Goal: Task Accomplishment & Management: Manage account settings

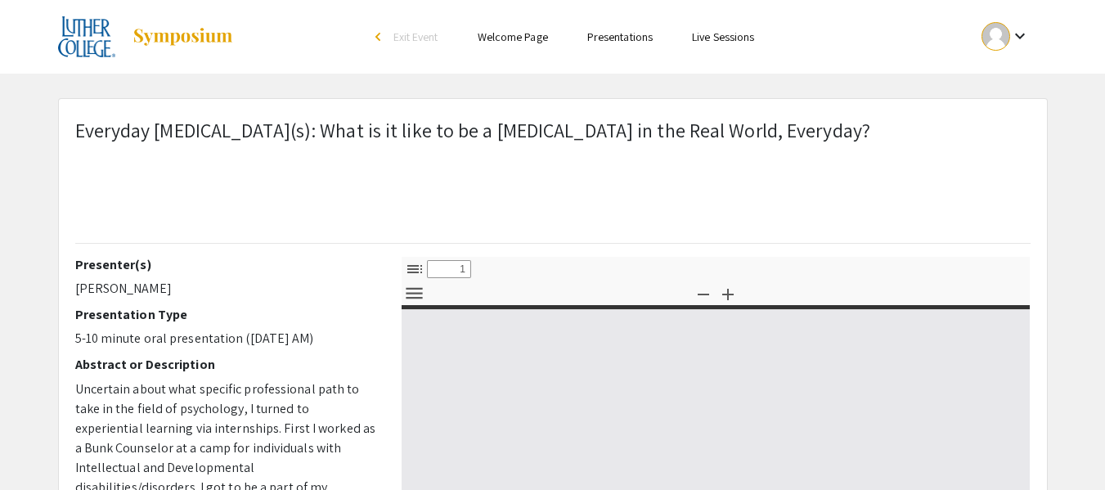
select select "custom"
type input "0"
select select "custom"
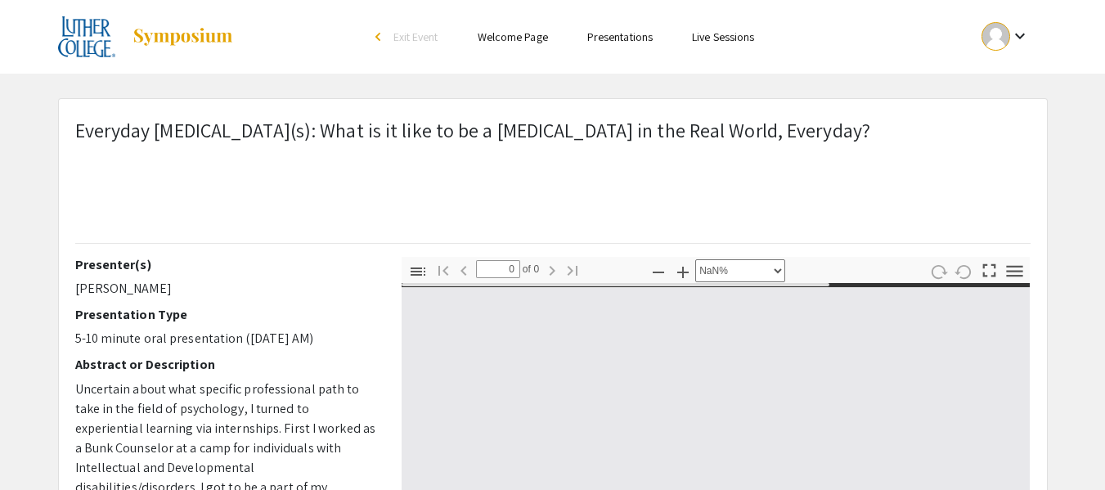
type input "1"
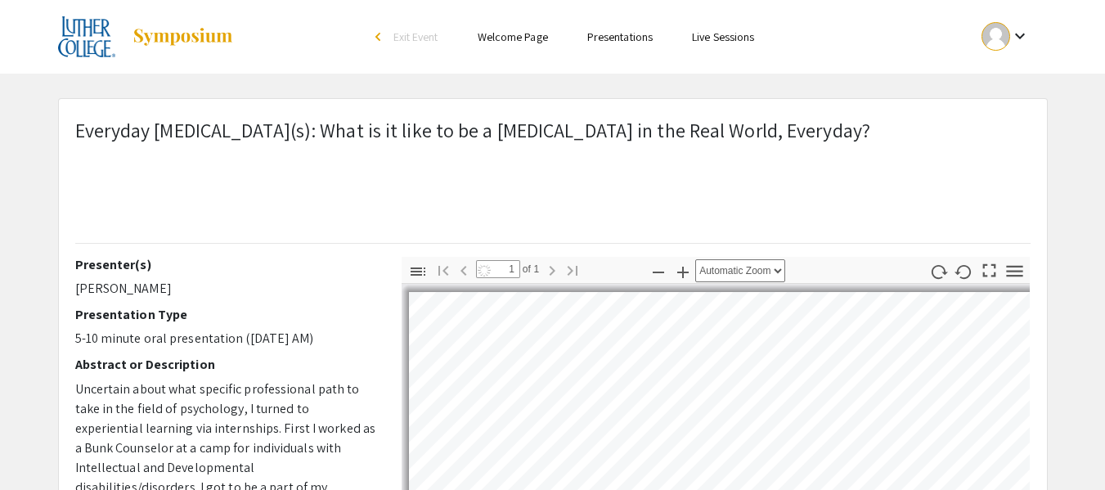
select select "auto"
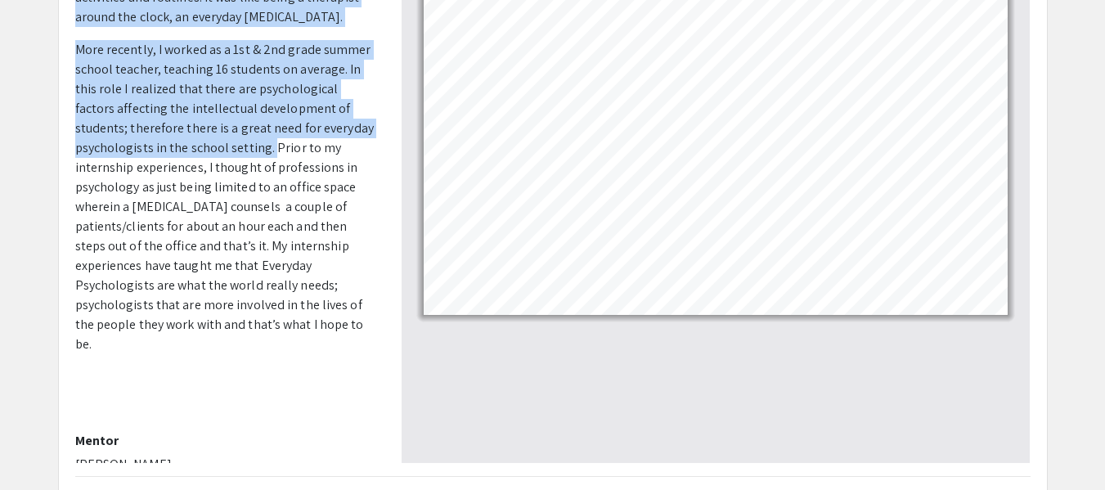
scroll to position [411, 0]
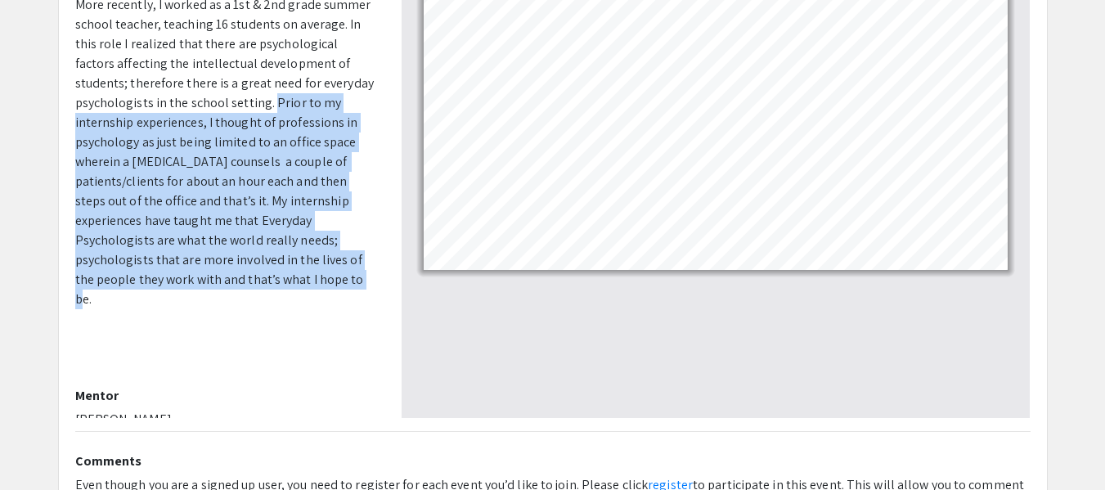
drag, startPoint x: 269, startPoint y: 305, endPoint x: 237, endPoint y: 284, distance: 38.3
click at [237, 284] on p "More recently, I worked as a 1st & 2nd grade summer school teacher, teaching 16…" at bounding box center [226, 152] width 302 height 314
copy span "Prior to my internship experiences, I thought of professions in psychology as j…"
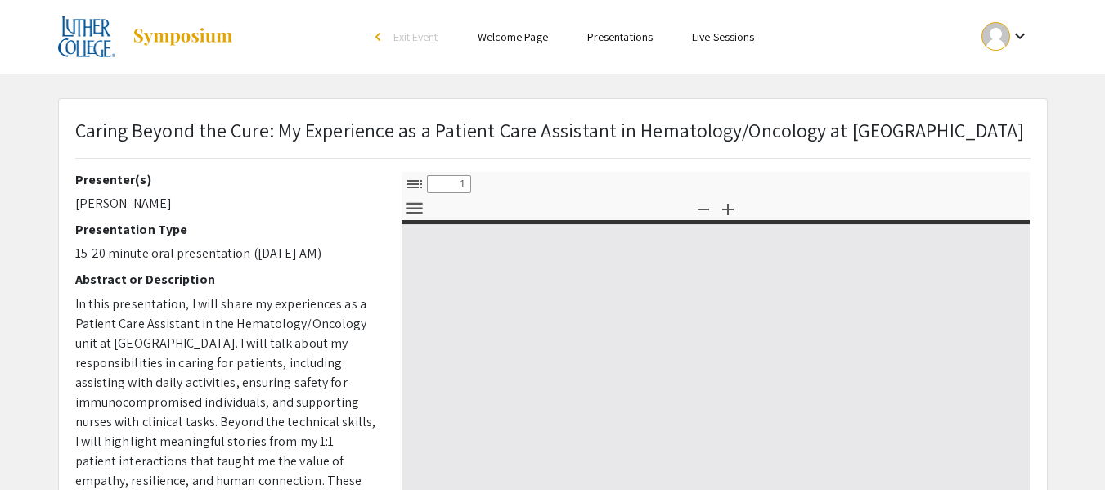
select select "custom"
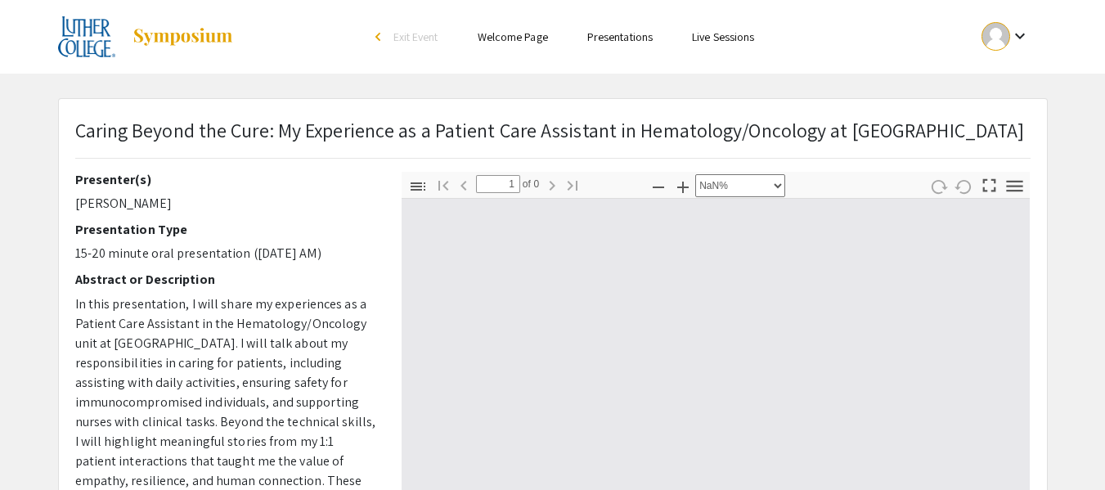
type input "0"
select select "custom"
type input "1"
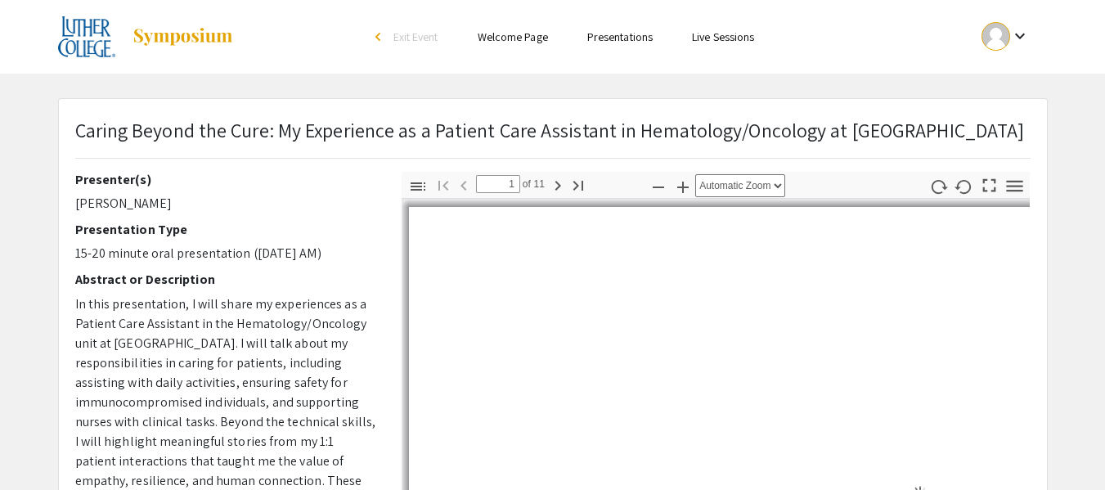
select select "auto"
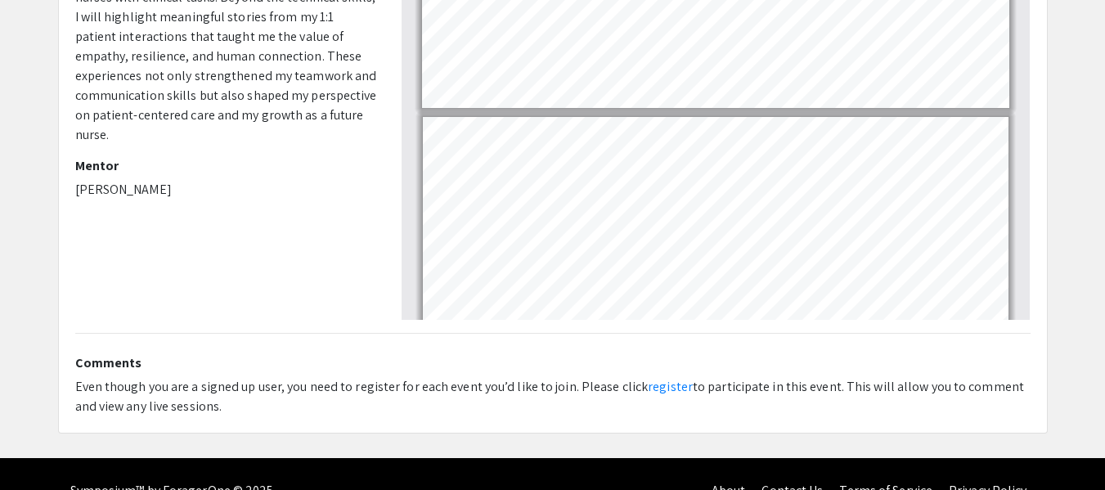
scroll to position [119, 0]
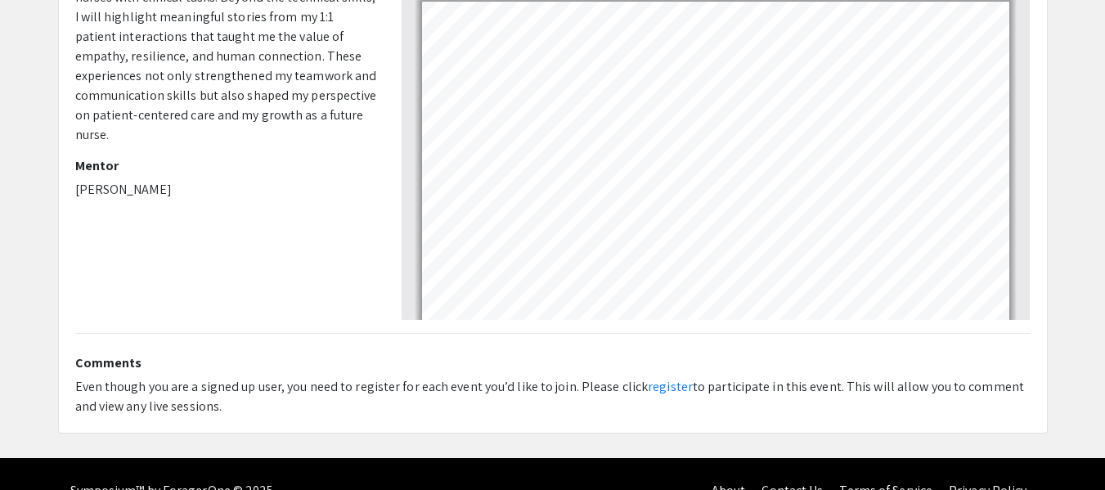
type input "1"
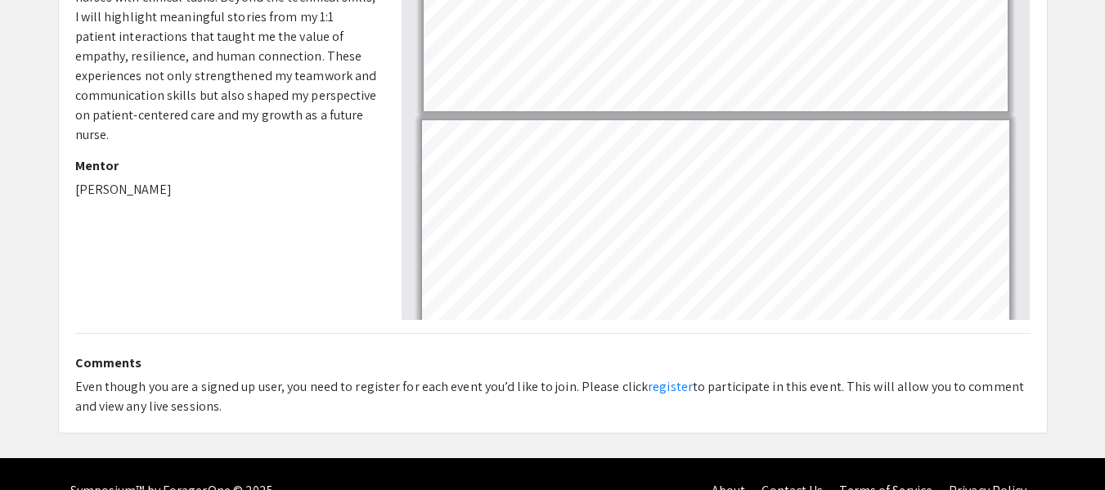
scroll to position [0, 0]
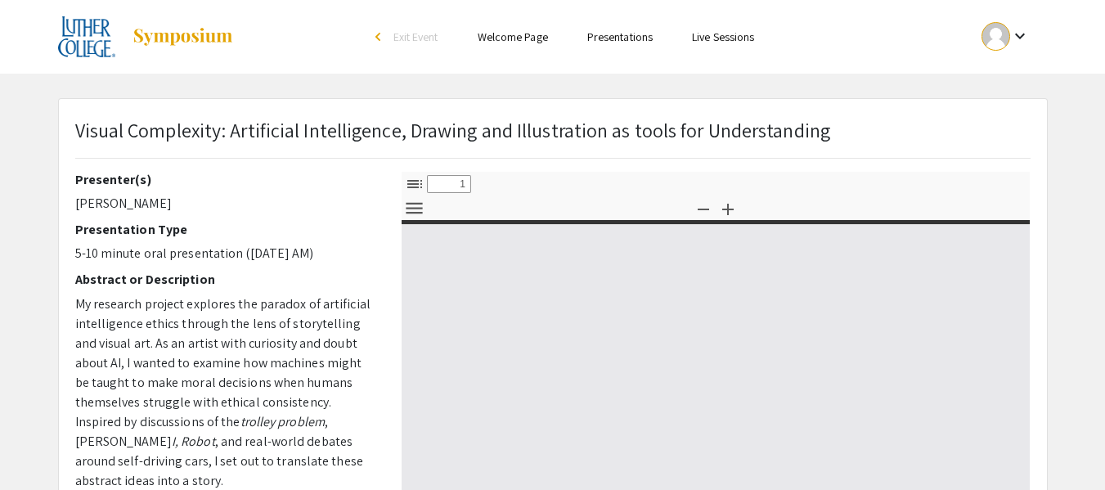
select select "custom"
type input "0"
select select "custom"
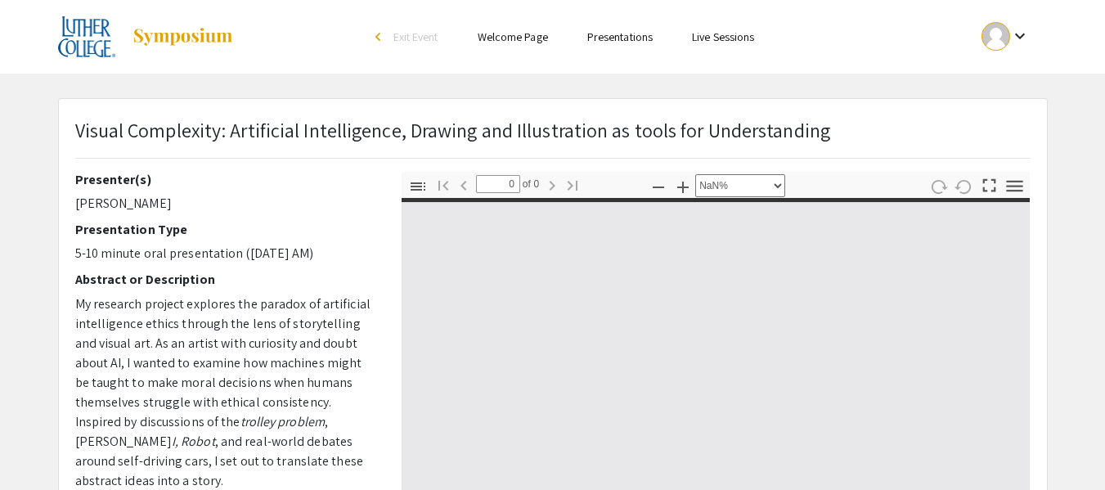
type input "1"
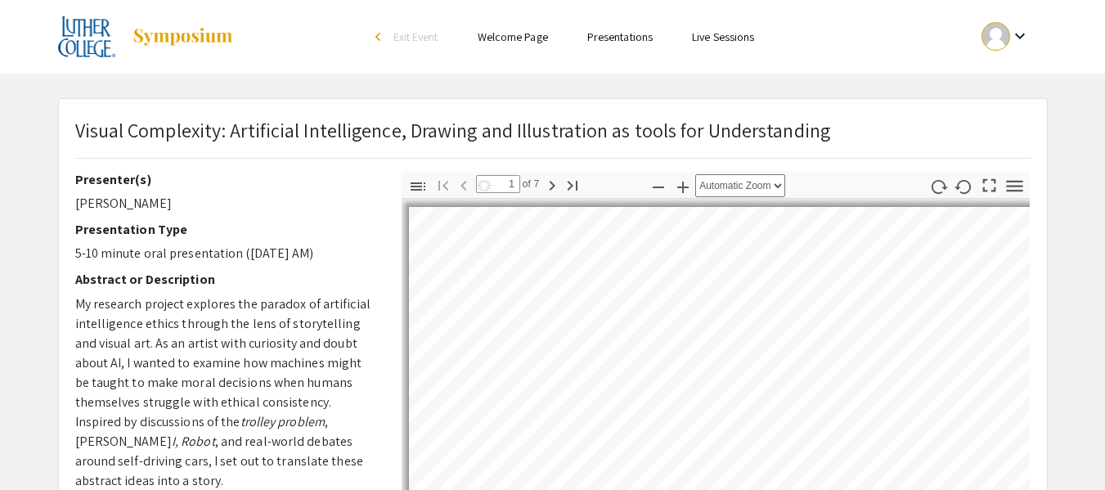
select select "auto"
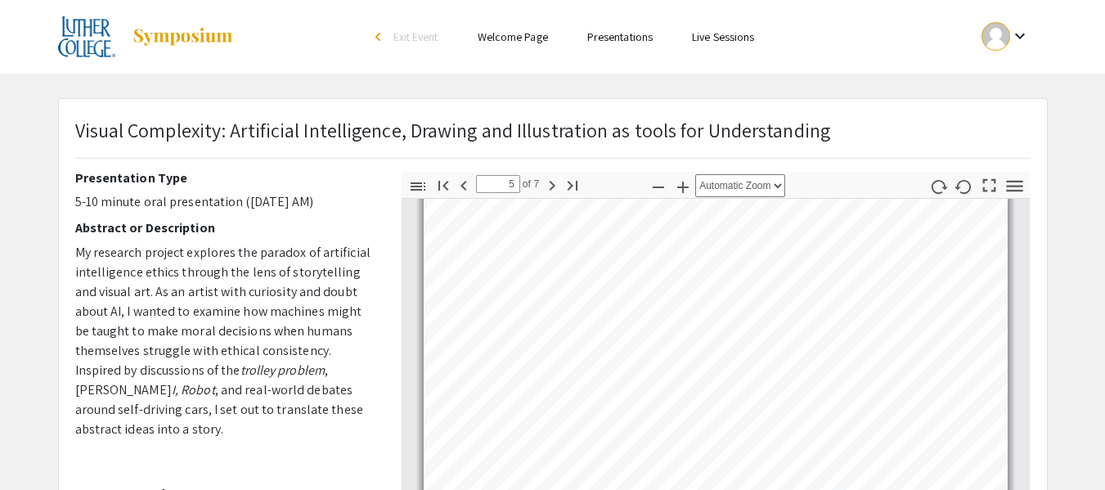
scroll to position [1748, 0]
type input "7"
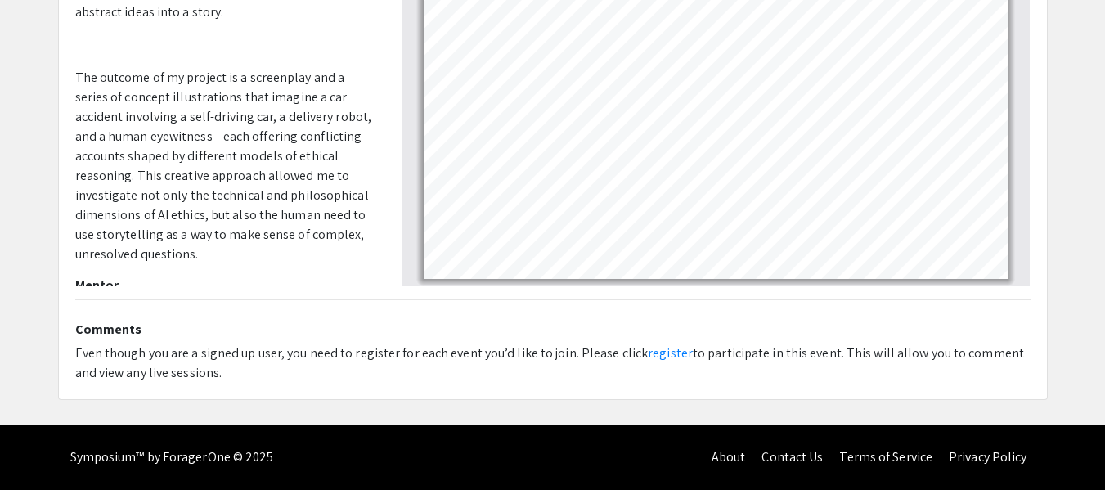
scroll to position [10, 0]
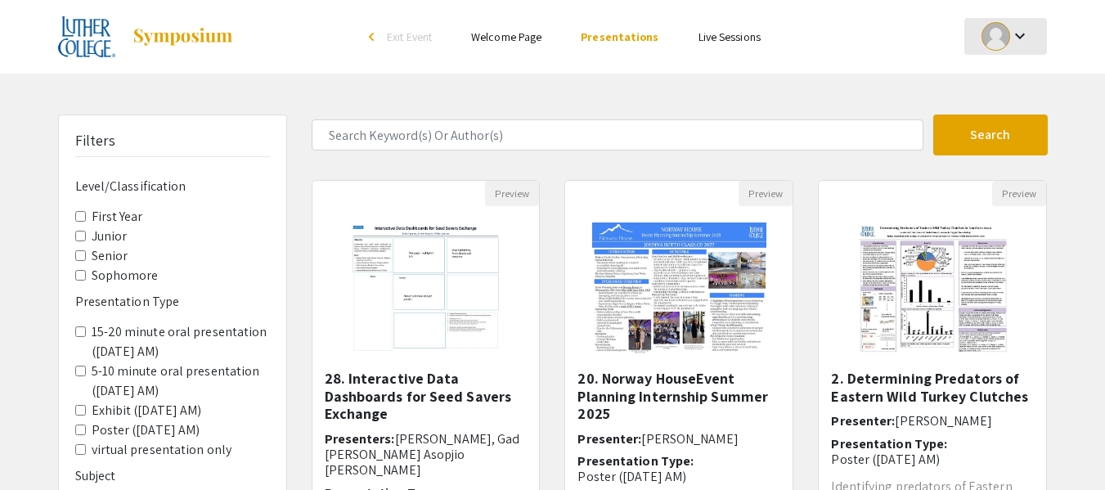
click at [1025, 26] on mat-icon "keyboard_arrow_down" at bounding box center [1020, 36] width 20 height 20
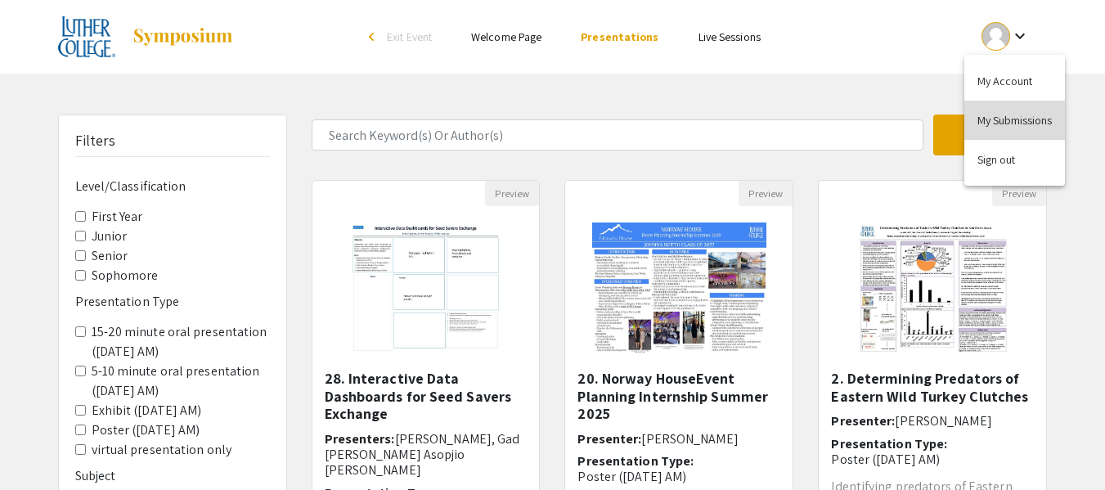
click at [1013, 110] on button "My Submissions" at bounding box center [1014, 120] width 101 height 39
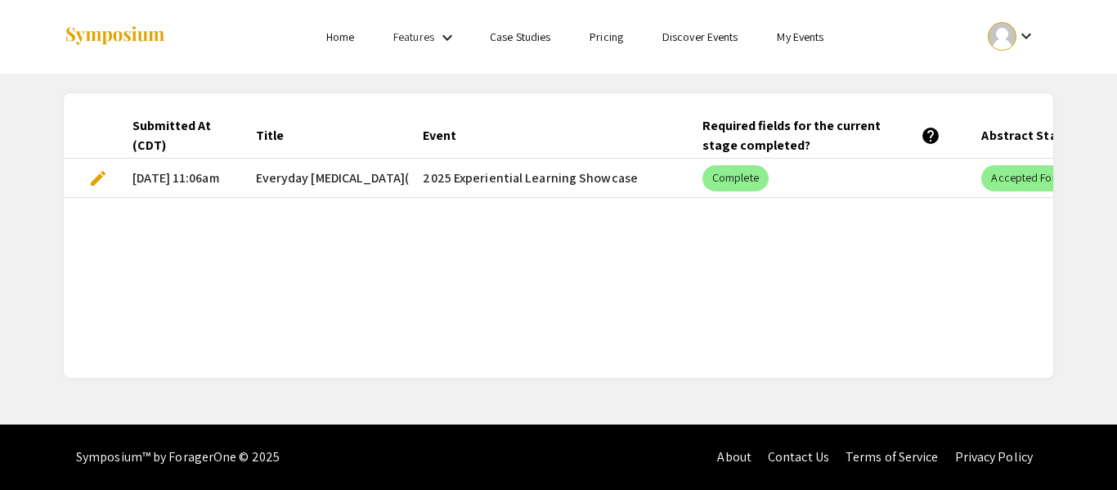
click at [100, 173] on span "edit" at bounding box center [98, 178] width 20 height 20
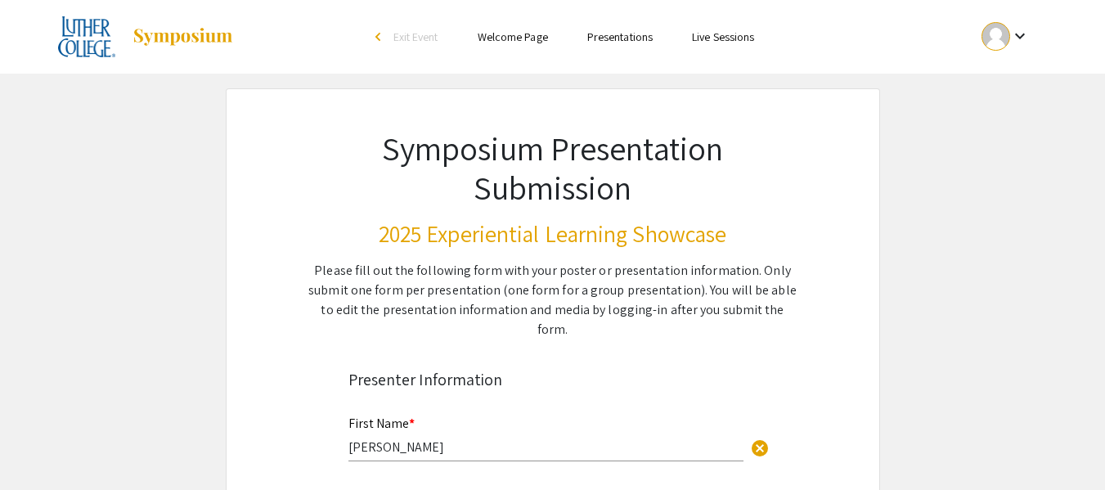
select select "custom"
type input "0"
select select "custom"
type input "1"
select select "auto"
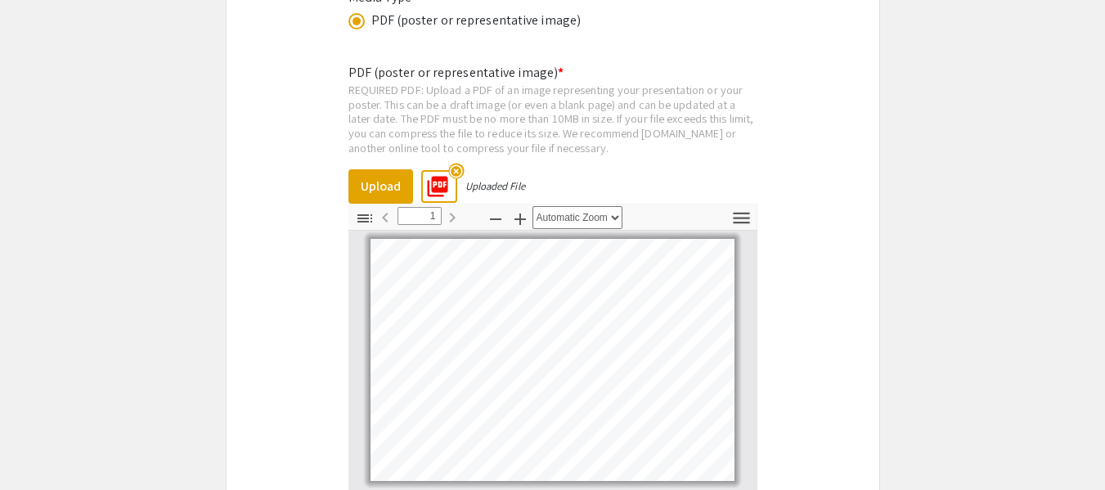
scroll to position [3810, 0]
click at [453, 163] on mat-icon "highlight_off" at bounding box center [456, 171] width 16 height 16
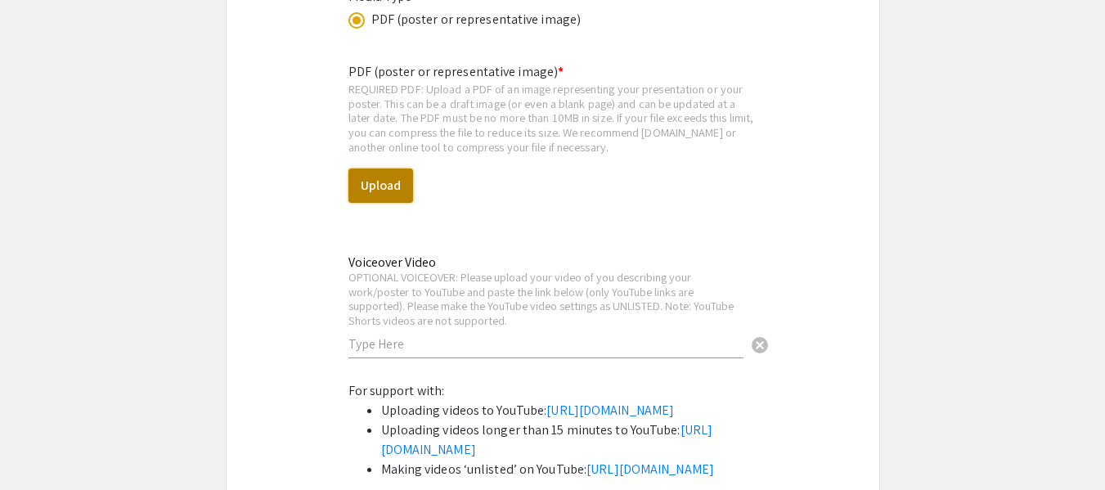
click at [391, 168] on button "Upload" at bounding box center [380, 185] width 65 height 34
click at [383, 168] on button "Upload" at bounding box center [380, 185] width 65 height 34
select select "custom"
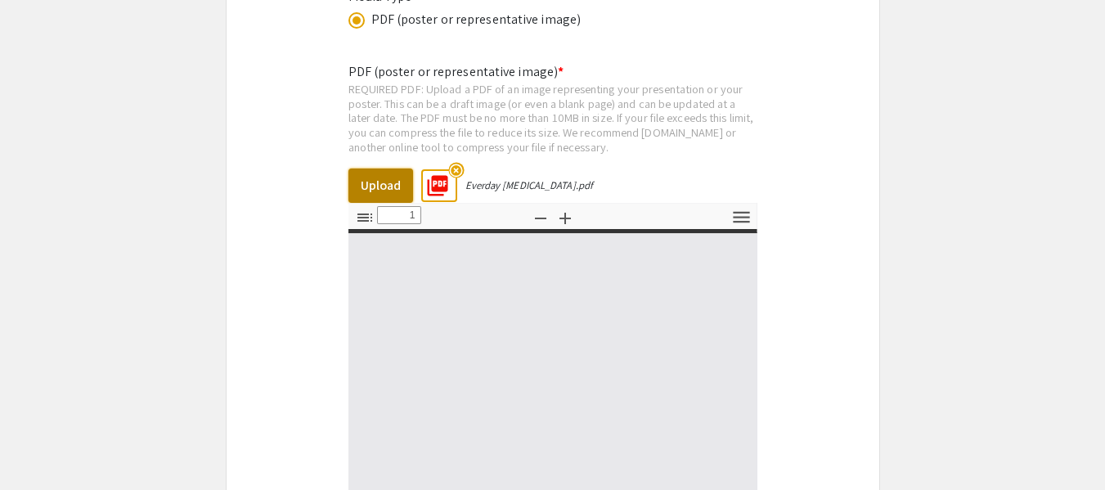
type input "0"
select select "custom"
type input "1"
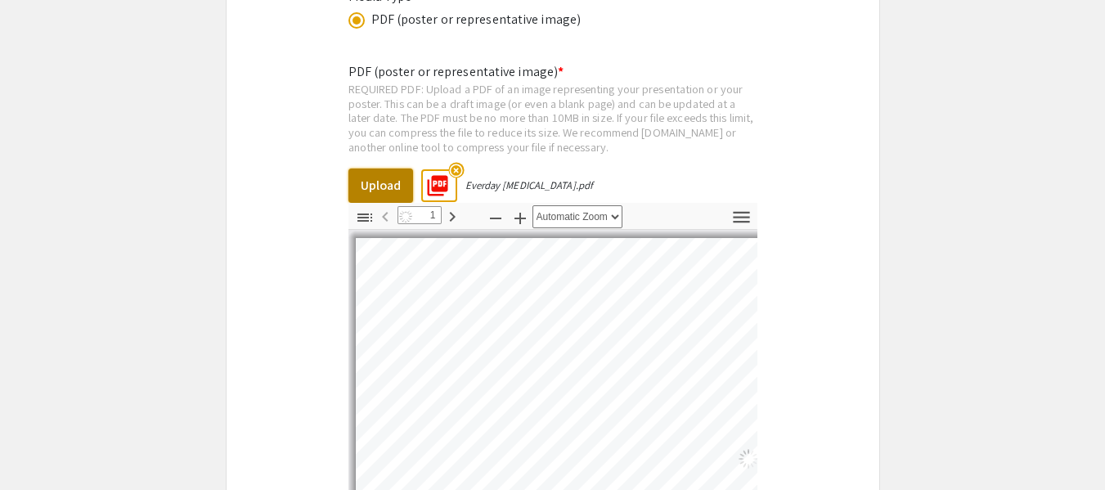
select select "auto"
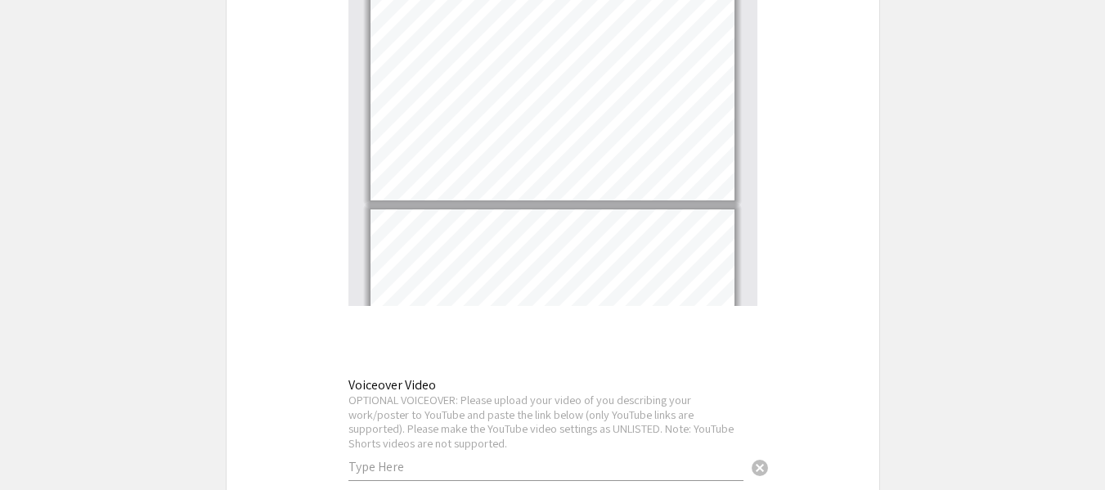
scroll to position [0, 0]
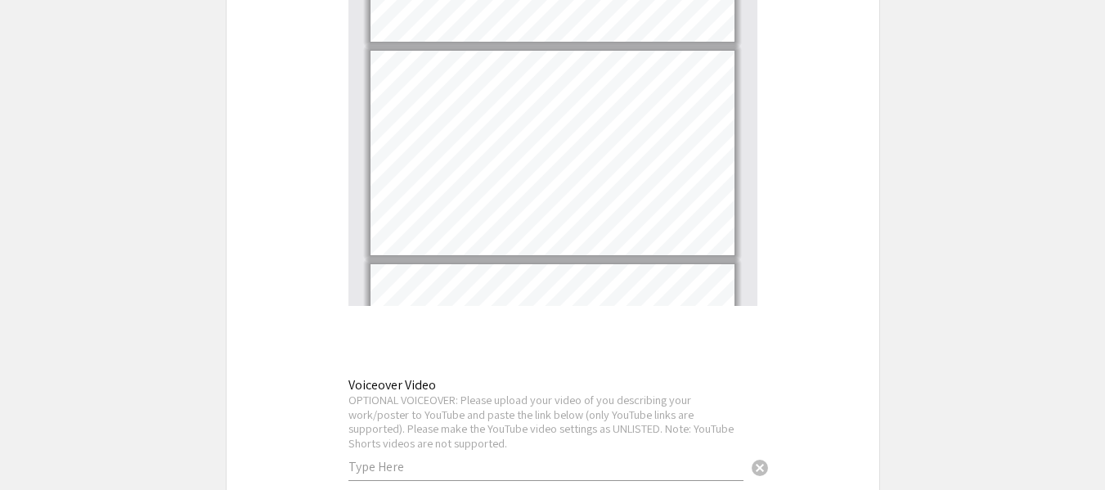
type input "1"
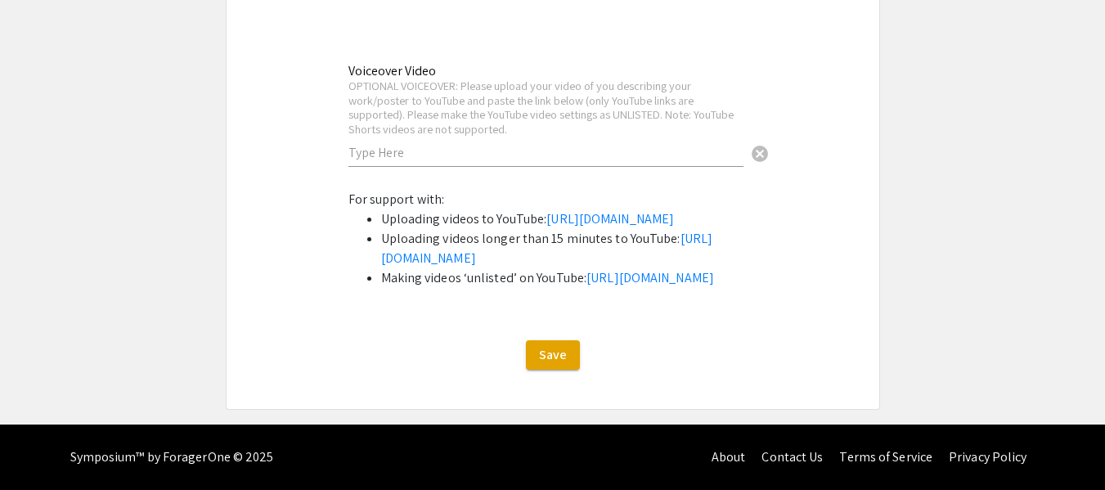
scroll to position [4509, 0]
click at [532, 355] on button "Save" at bounding box center [553, 354] width 54 height 29
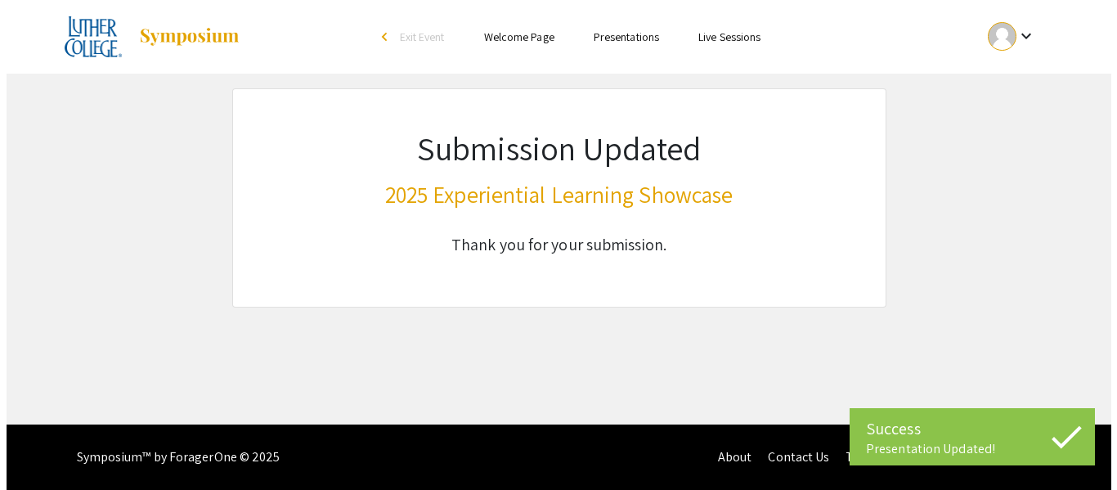
scroll to position [0, 0]
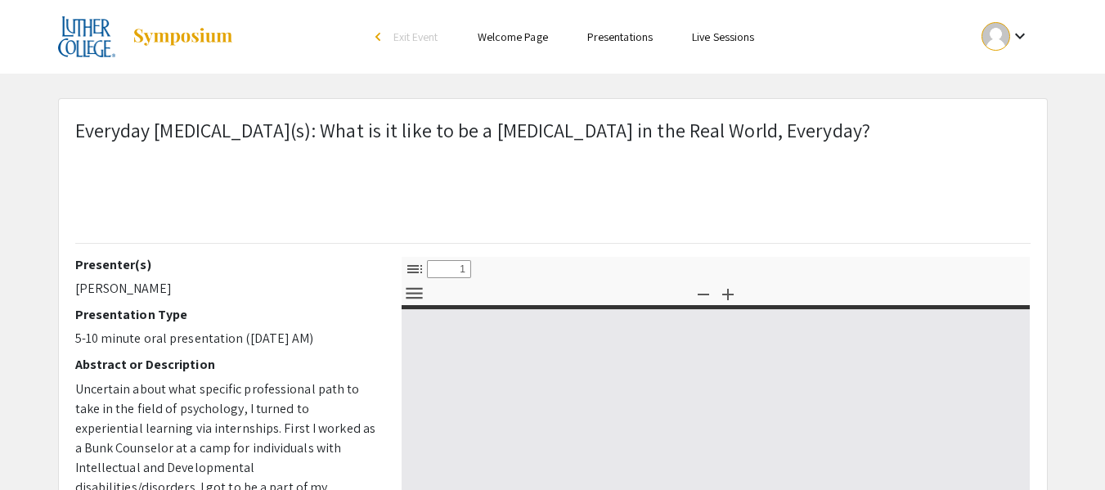
select select "custom"
type input "0"
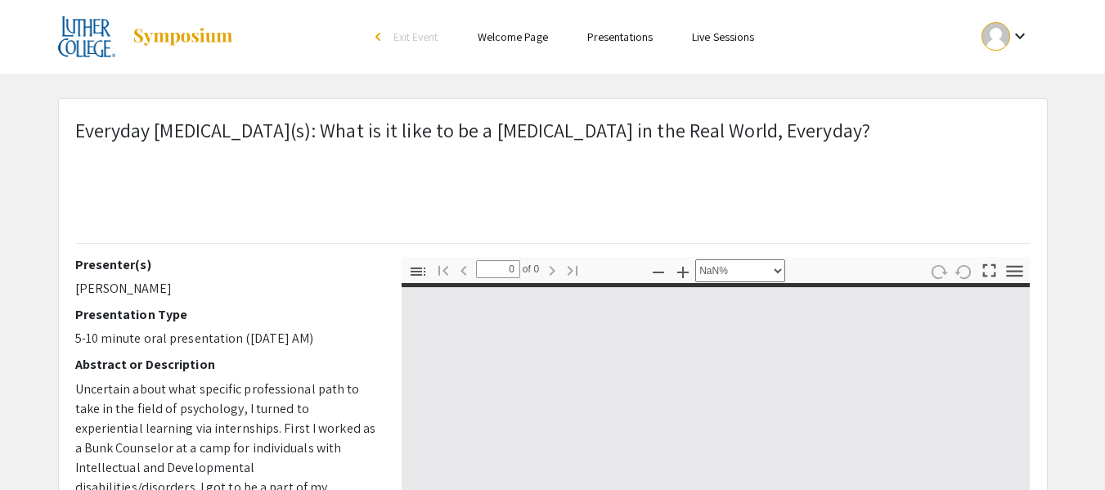
select select "auto"
type input "1"
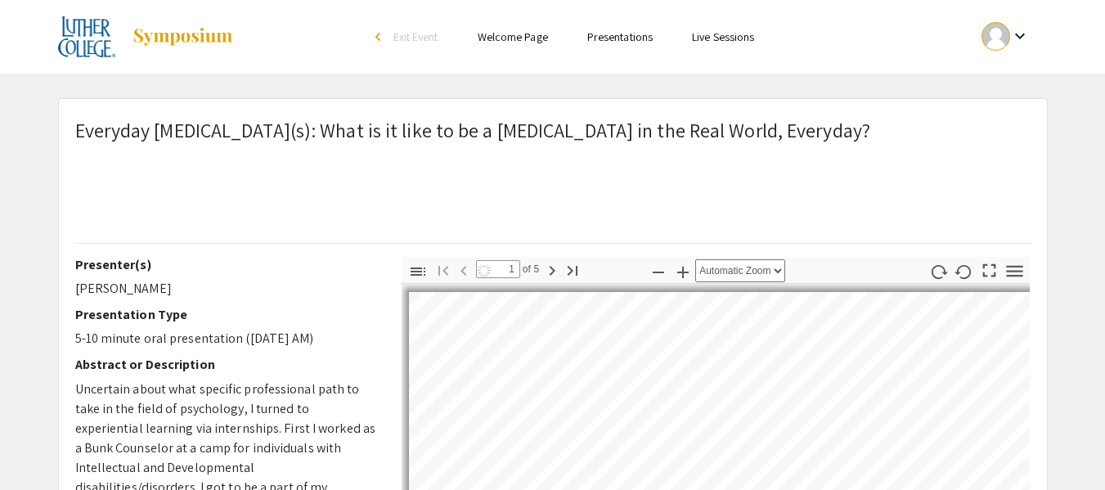
select select "auto"
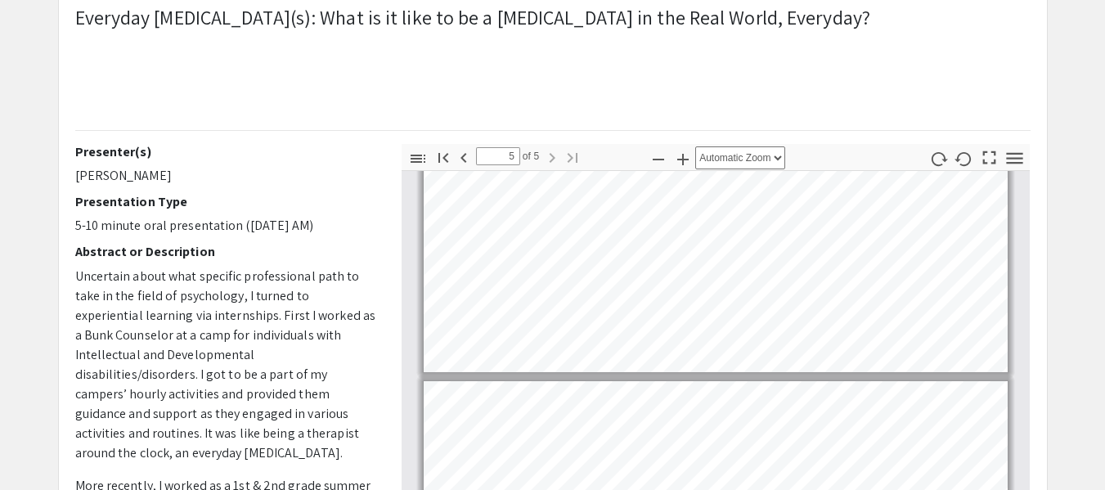
scroll to position [112, 0]
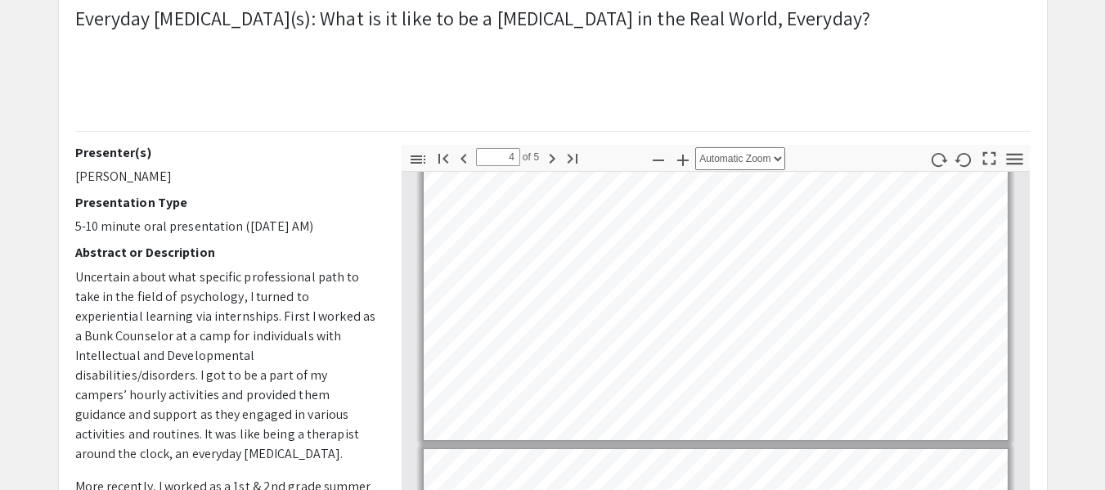
type input "5"
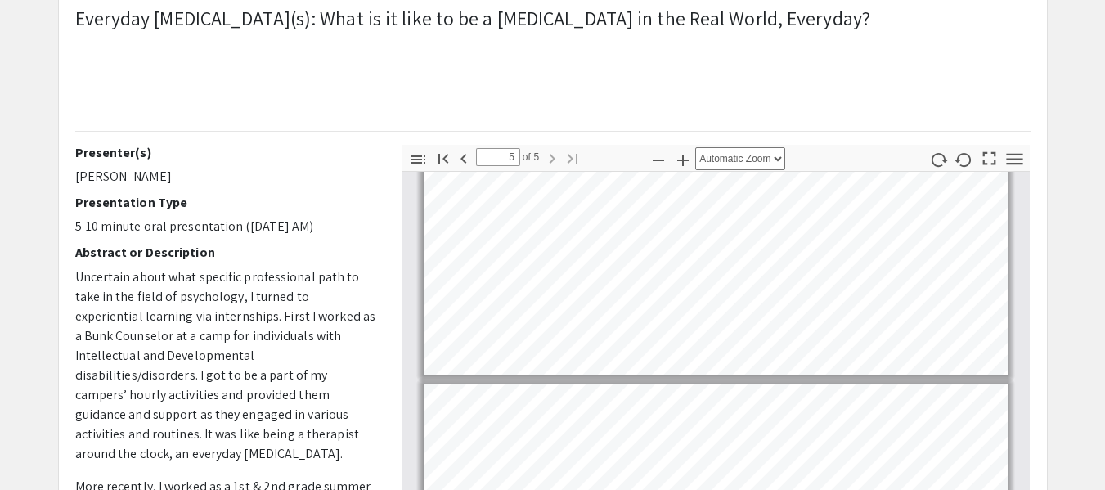
scroll to position [1145, 0]
